Goal: Transaction & Acquisition: Purchase product/service

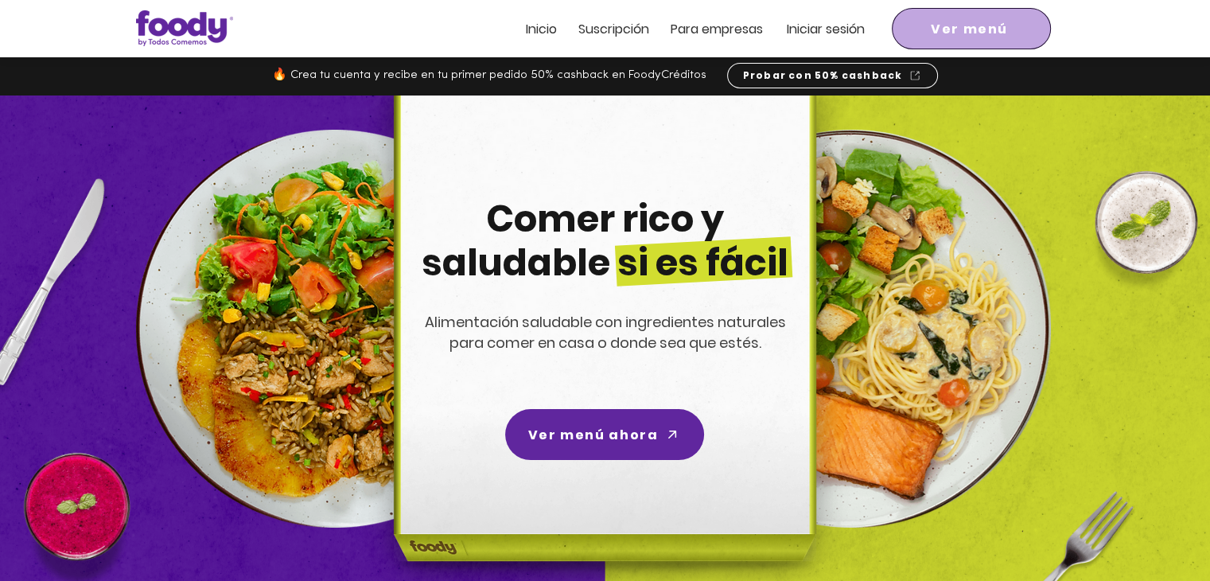
click at [957, 33] on span "Ver menú" at bounding box center [968, 29] width 77 height 20
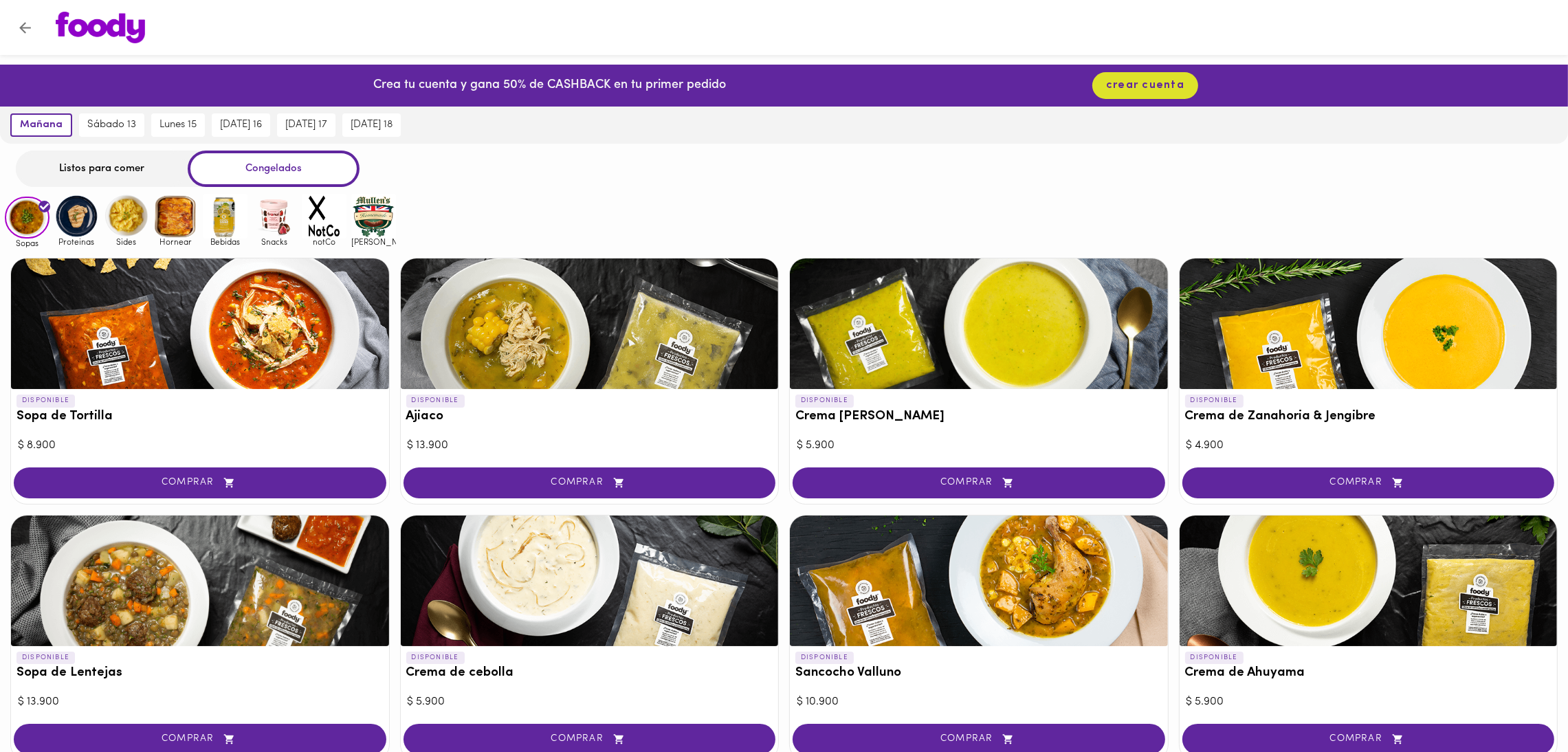
click at [73, 153] on div "Listos para comer" at bounding box center [101, 169] width 172 height 36
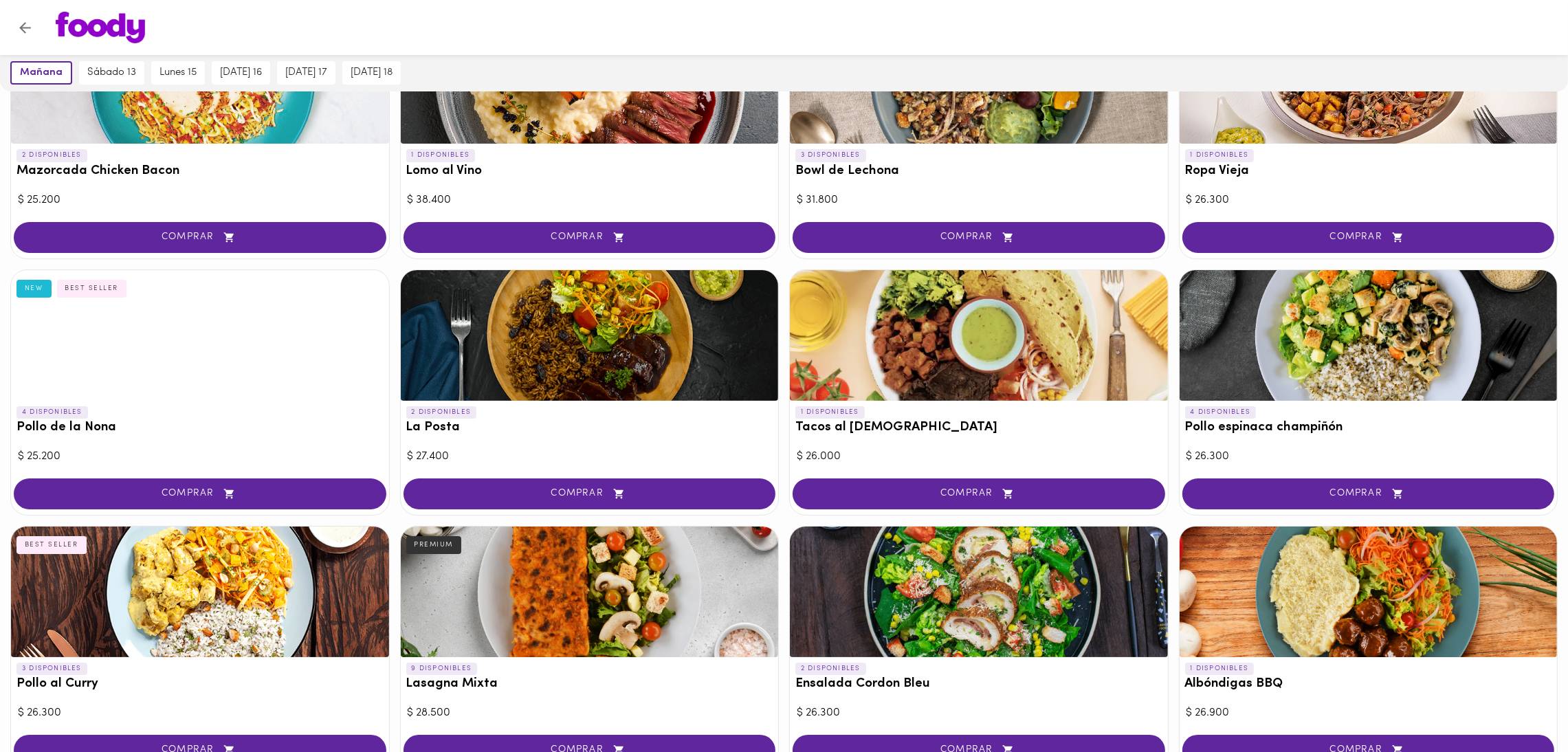
scroll to position [205, 0]
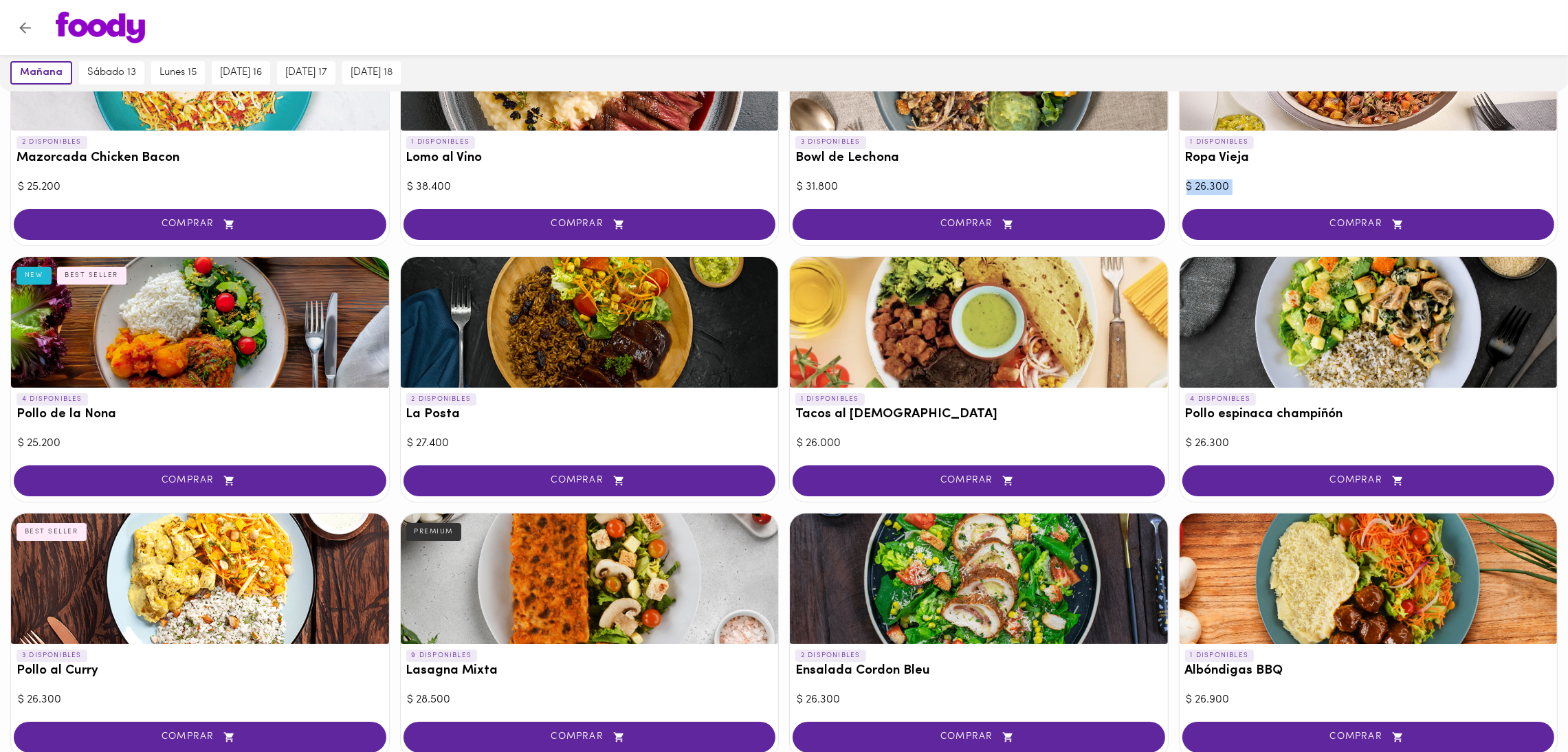
drag, startPoint x: 1566, startPoint y: 173, endPoint x: 1559, endPoint y: 212, distance: 39.6
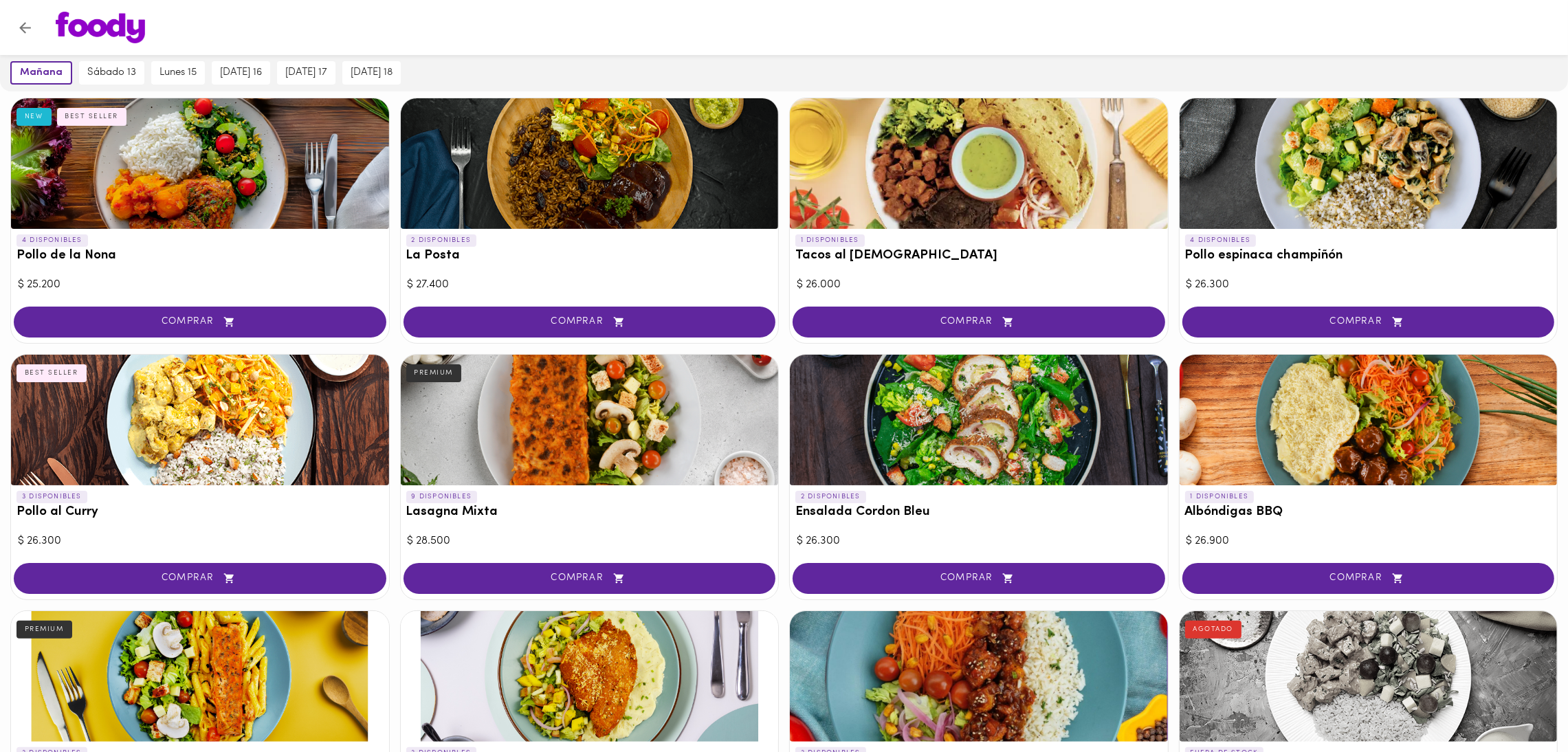
scroll to position [0, 0]
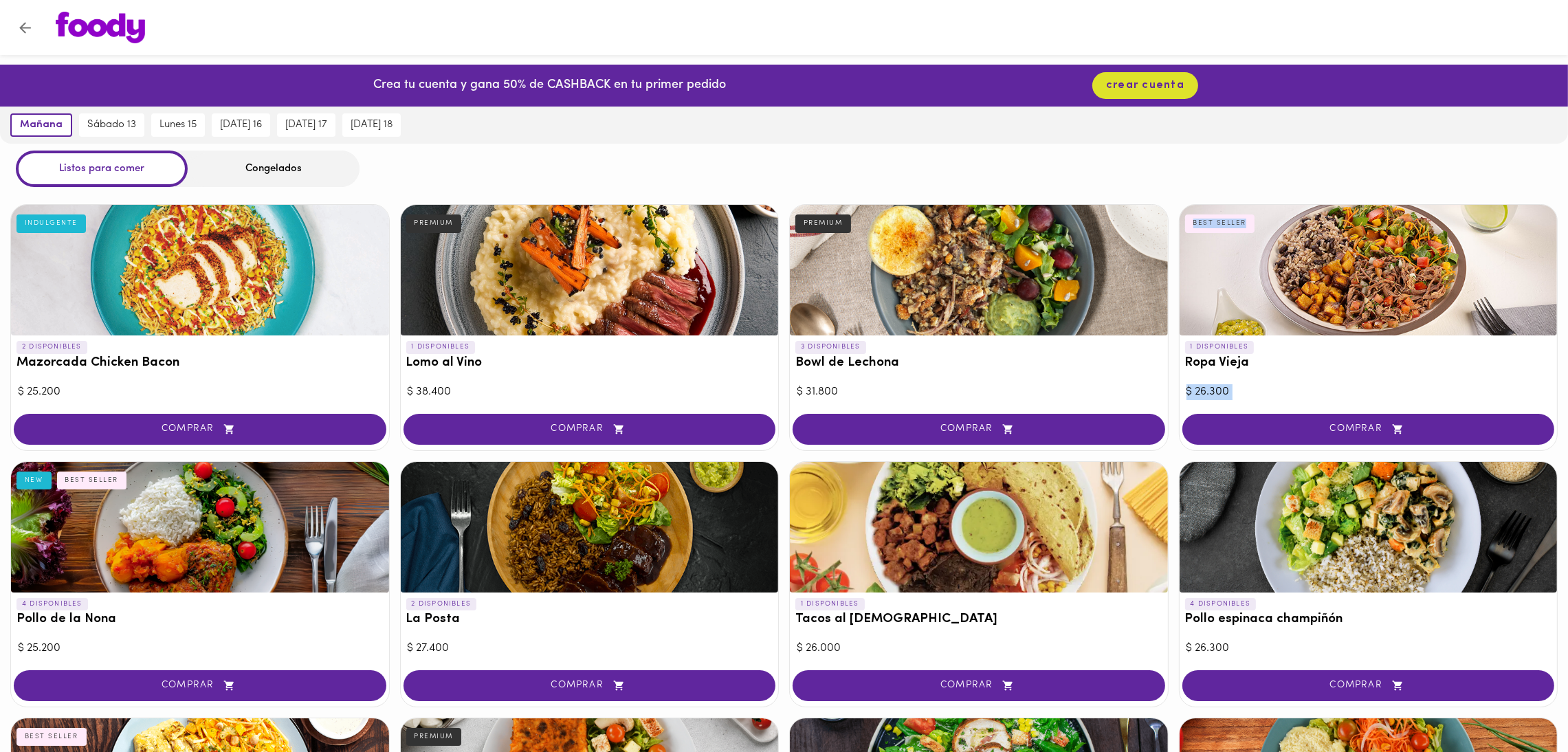
click at [1011, 388] on div "$ 31.800" at bounding box center [978, 392] width 364 height 16
click at [1495, 286] on div at bounding box center [1368, 270] width 378 height 131
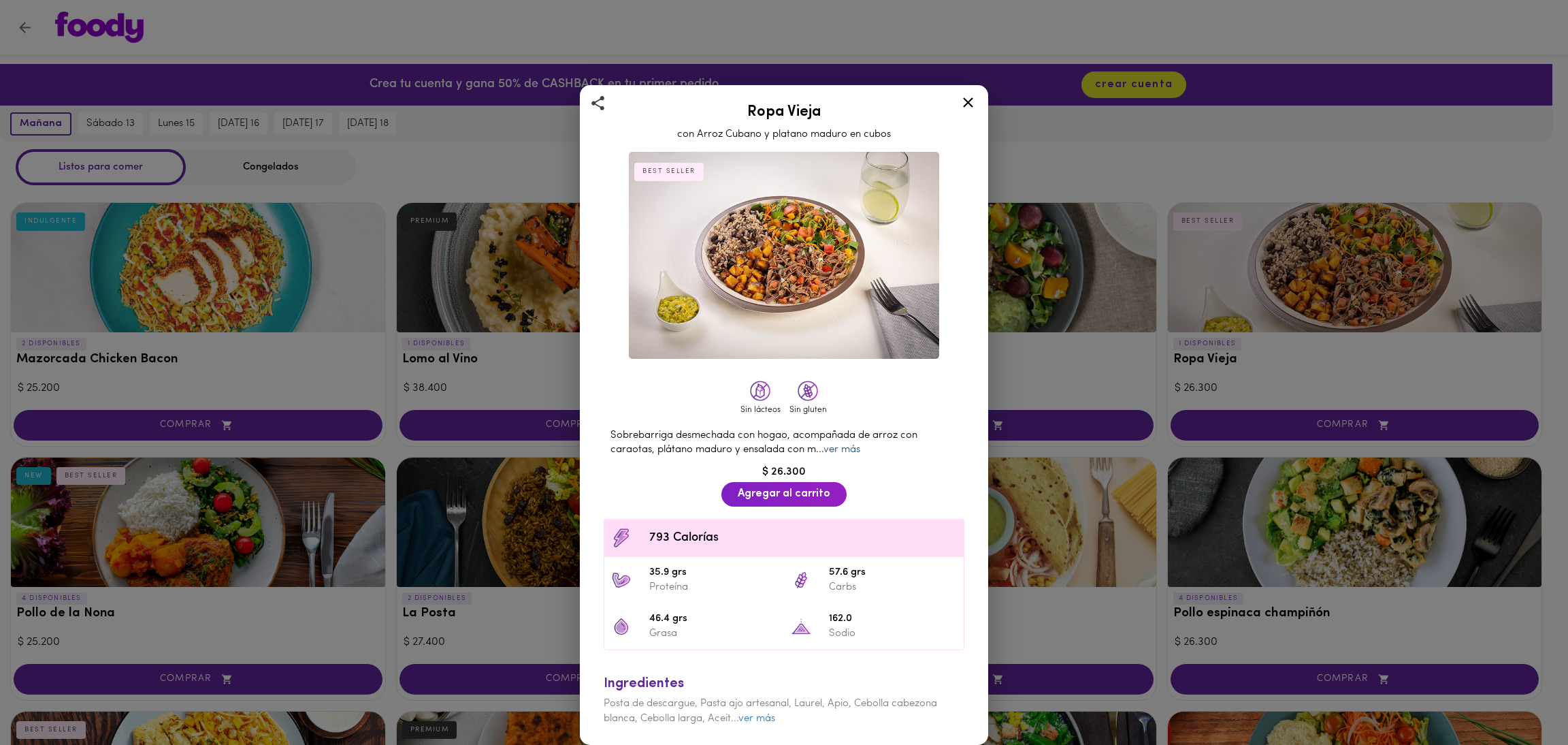
click at [851, 444] on link "ver más" at bounding box center [841, 450] width 37 height 10
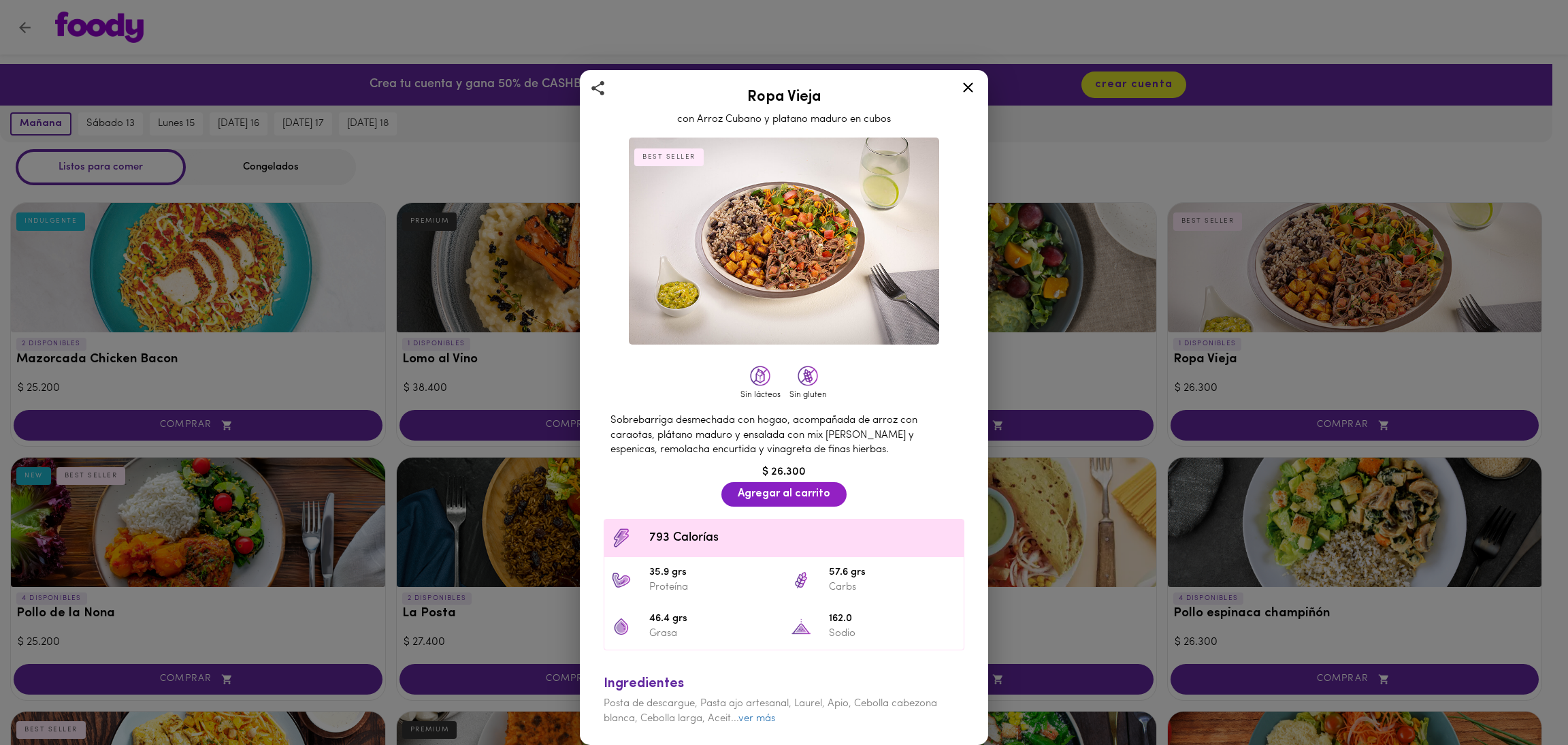
click at [970, 98] on div at bounding box center [968, 90] width 33 height 33
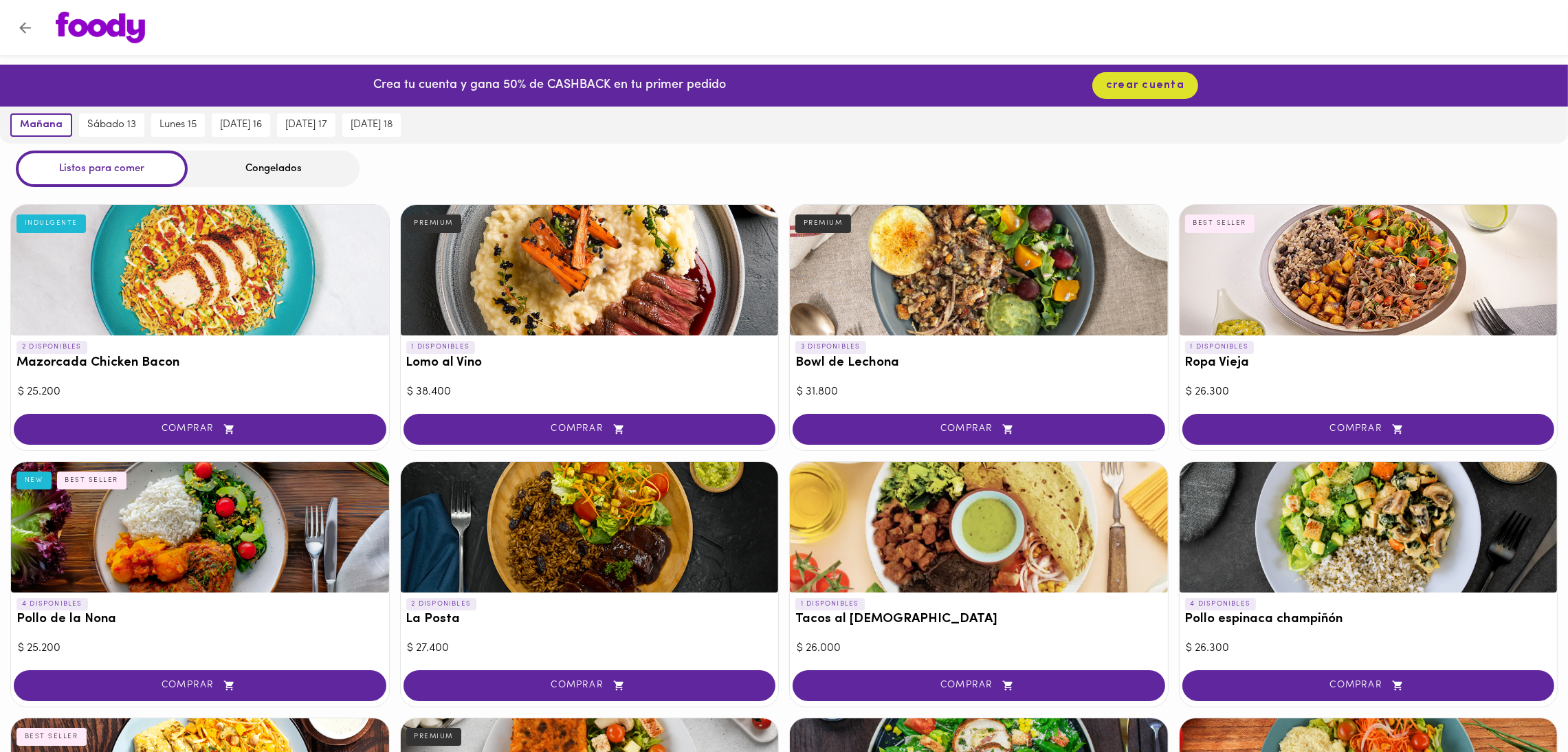
click at [959, 255] on div at bounding box center [978, 270] width 378 height 131
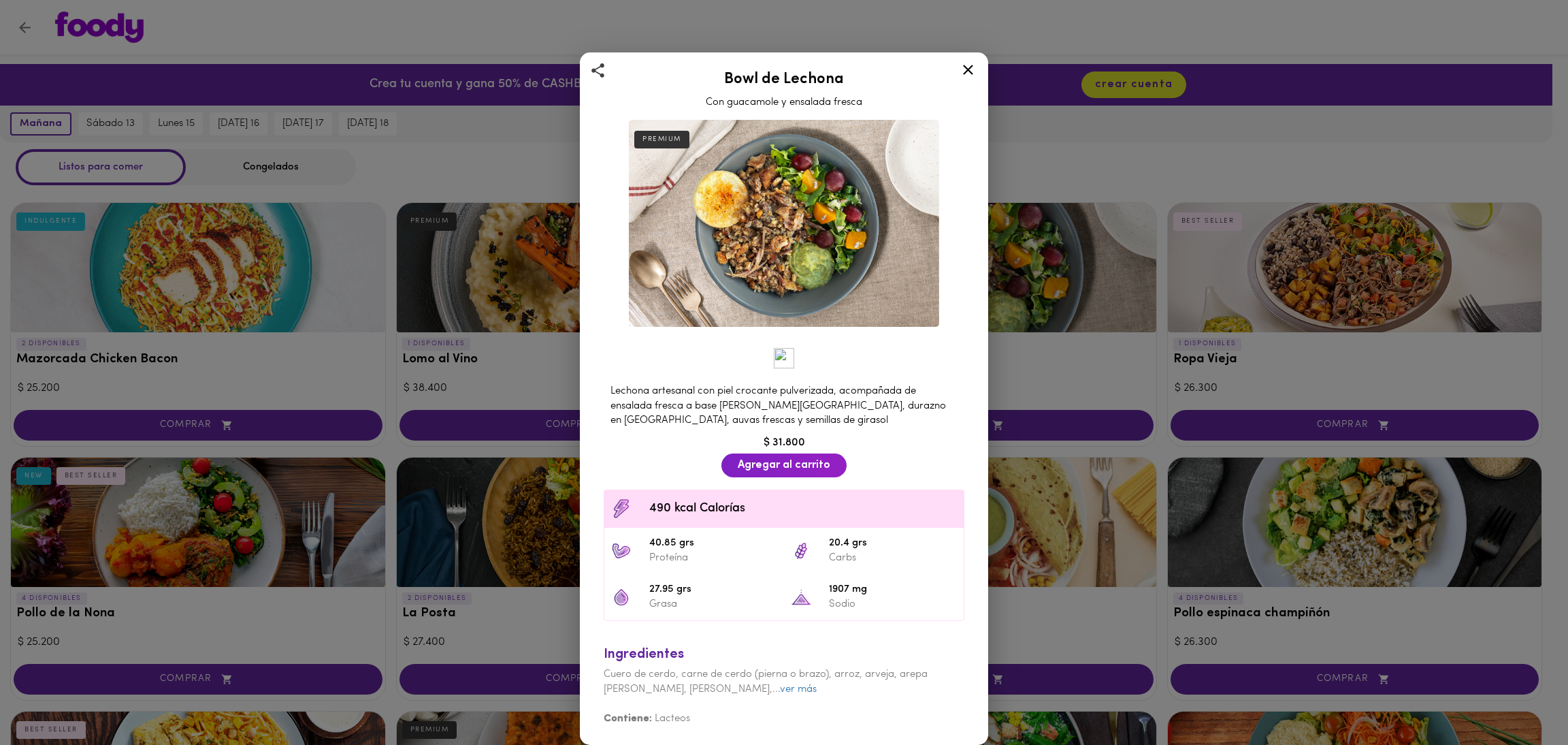
click at [979, 77] on div at bounding box center [968, 72] width 33 height 33
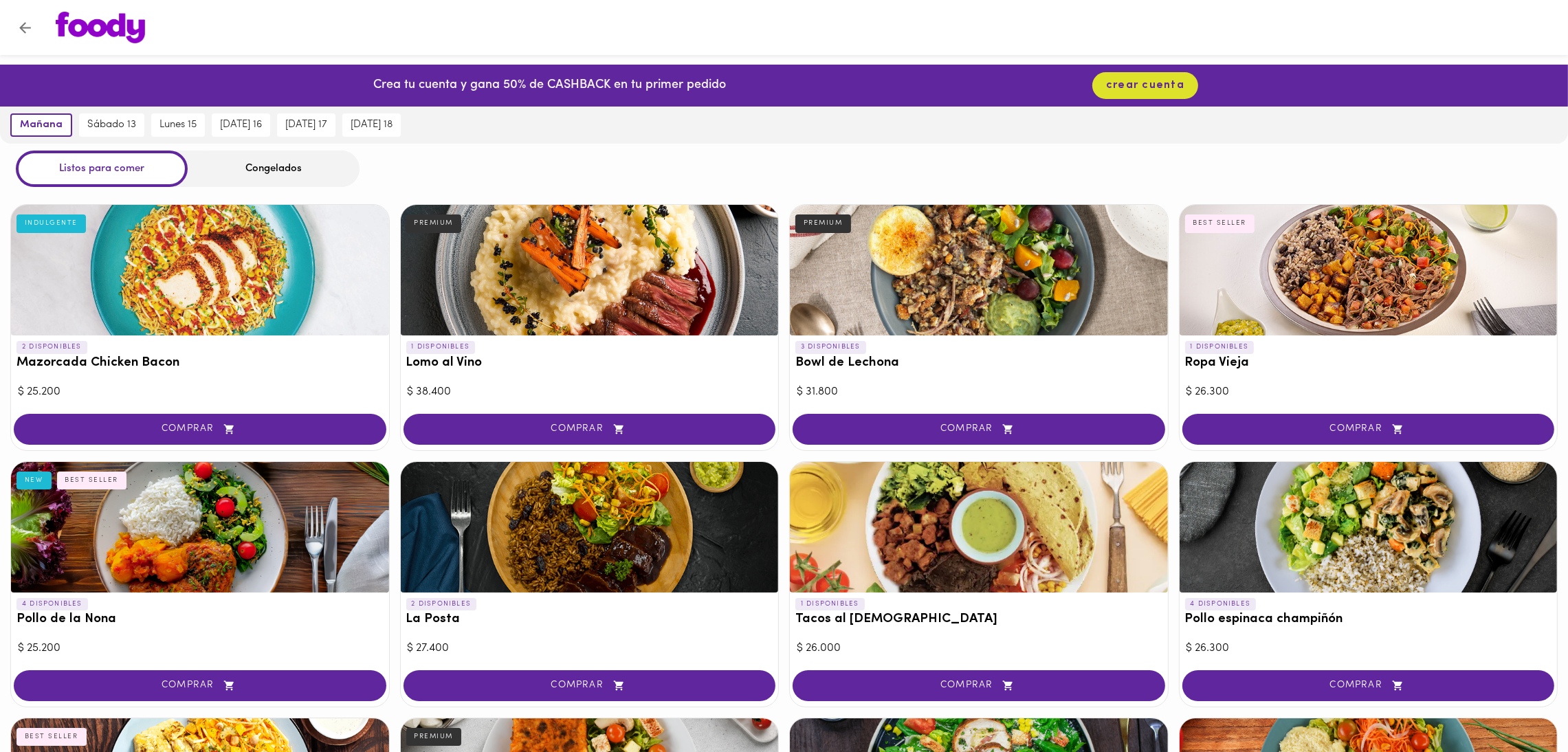
click at [1046, 284] on div at bounding box center [978, 270] width 378 height 131
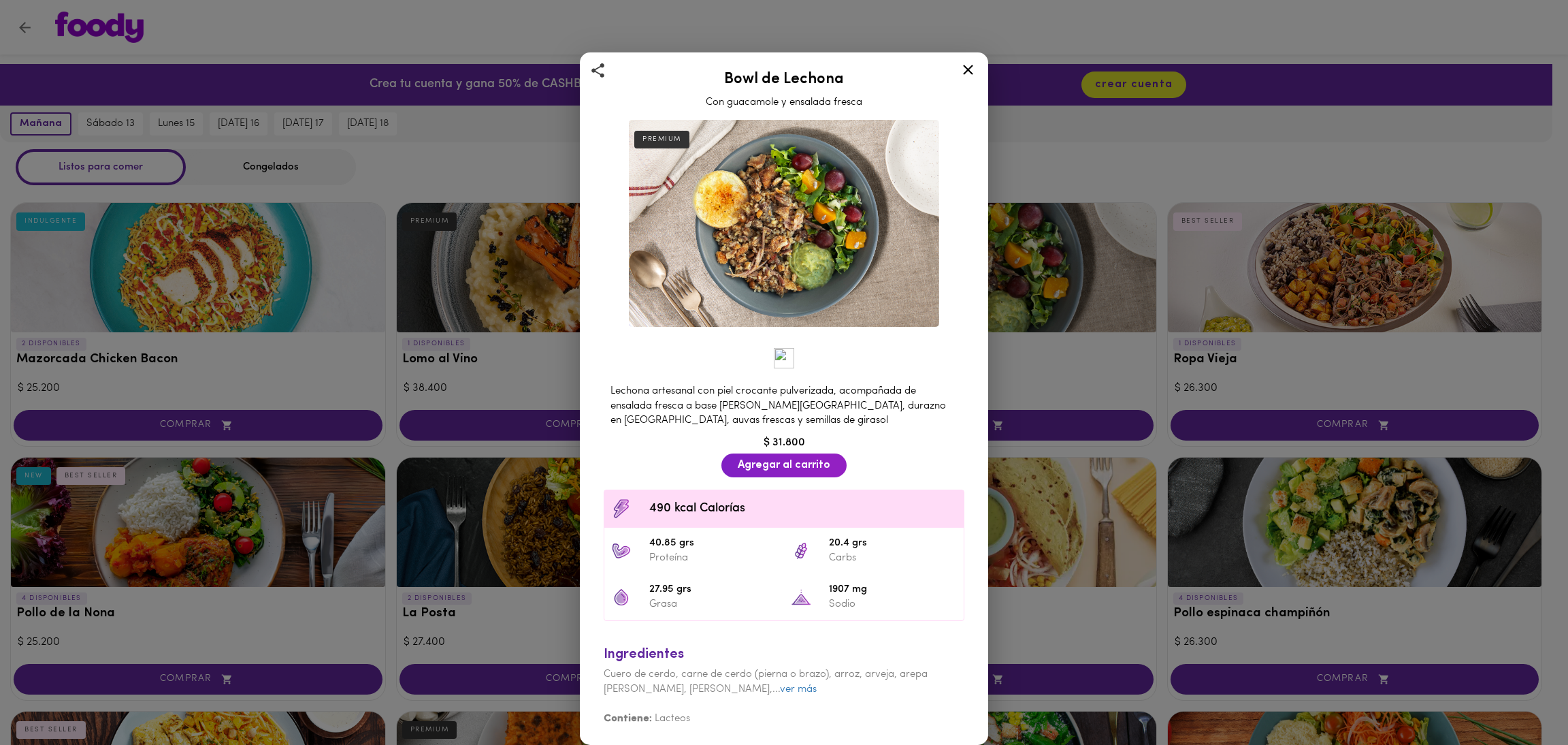
click at [955, 61] on div "Bowl de Lechona Con guacamole y ensalada fresca PREMIUM Lechona artesanal con p…" at bounding box center [784, 398] width 408 height 693
click at [969, 81] on div at bounding box center [968, 72] width 33 height 33
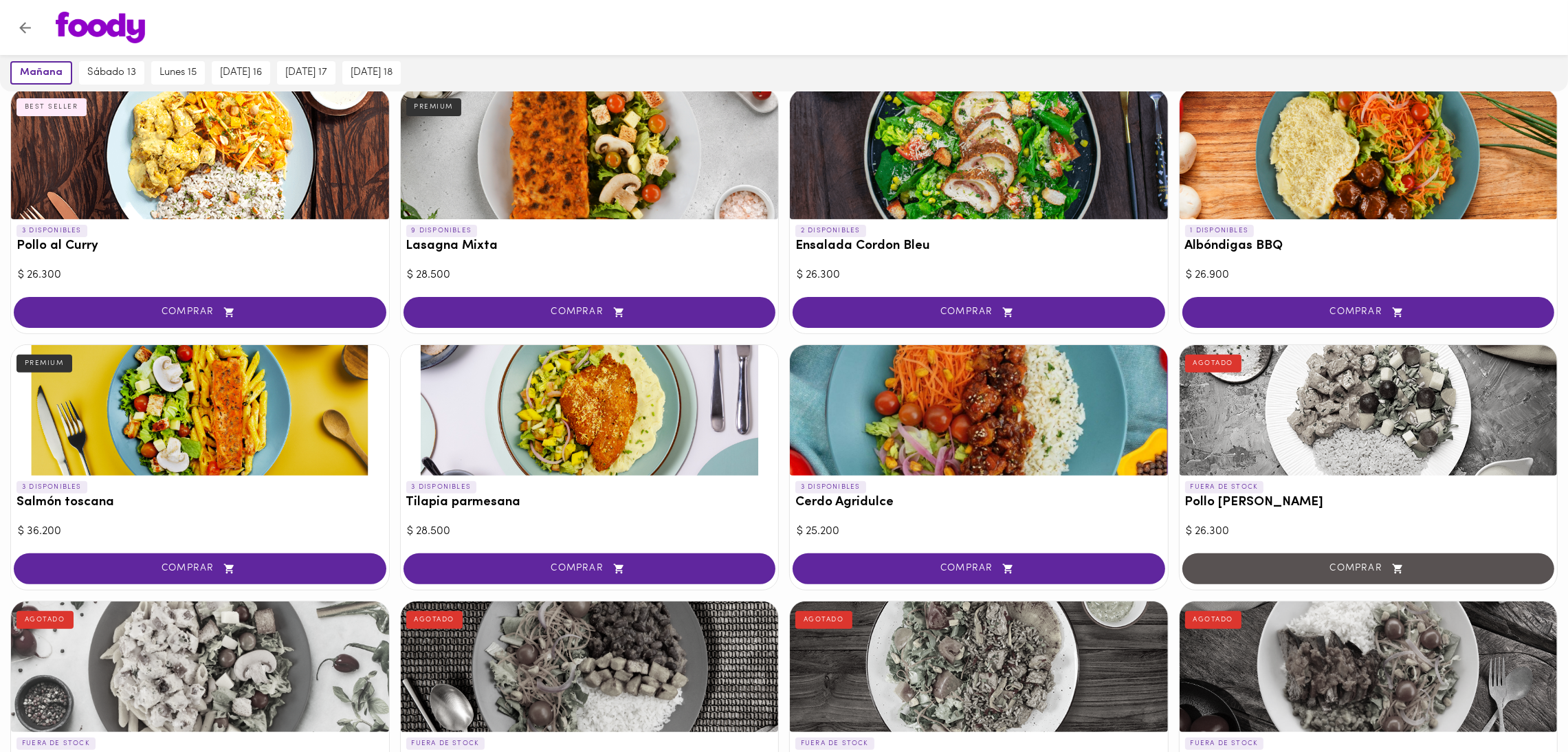
scroll to position [658, 0]
